Goal: Navigation & Orientation: Understand site structure

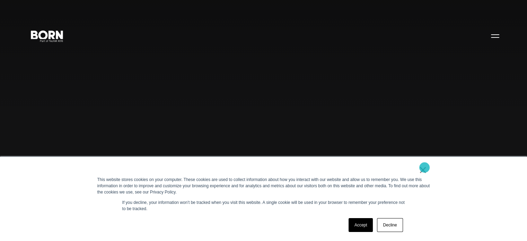
click at [425, 167] on link "×" at bounding box center [423, 170] width 8 height 6
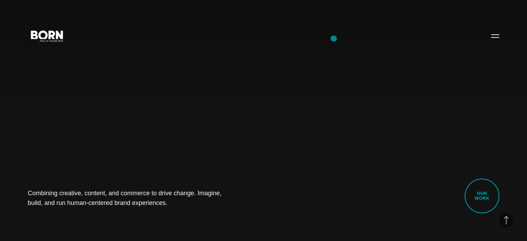
scroll to position [1818, 0]
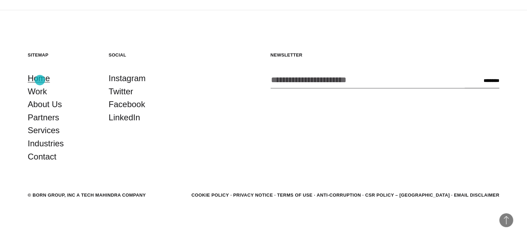
click at [40, 80] on link "Home" at bounding box center [39, 78] width 22 height 13
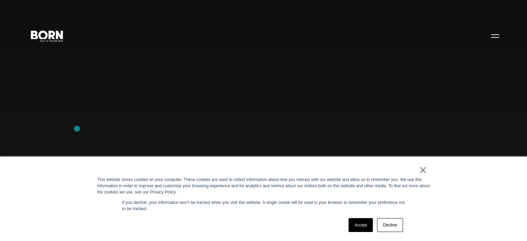
scroll to position [1818, 0]
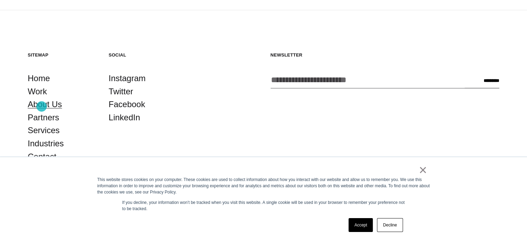
click at [42, 106] on link "About Us" at bounding box center [45, 104] width 34 height 13
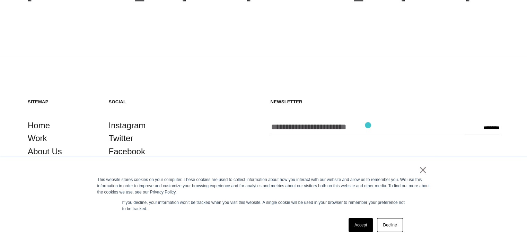
scroll to position [2376, 0]
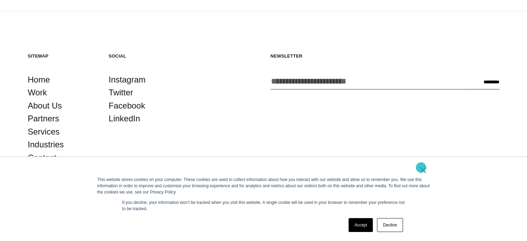
click at [421, 167] on link "×" at bounding box center [423, 170] width 8 height 6
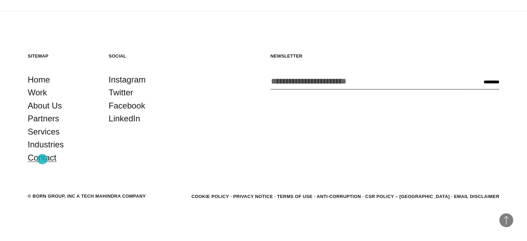
click at [42, 159] on link "Contact" at bounding box center [42, 157] width 29 height 13
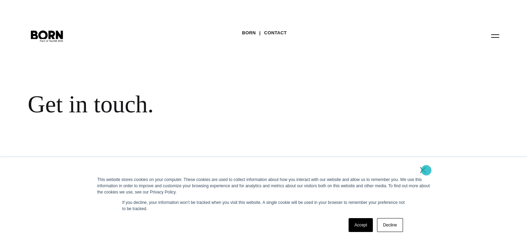
click at [426, 170] on link "×" at bounding box center [423, 170] width 8 height 6
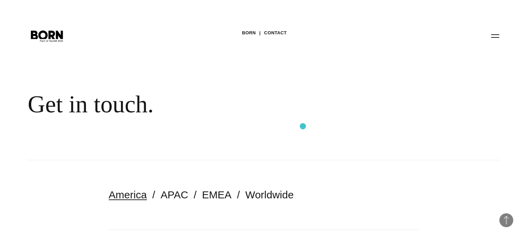
scroll to position [1758, 0]
